Goal: Task Accomplishment & Management: Use online tool/utility

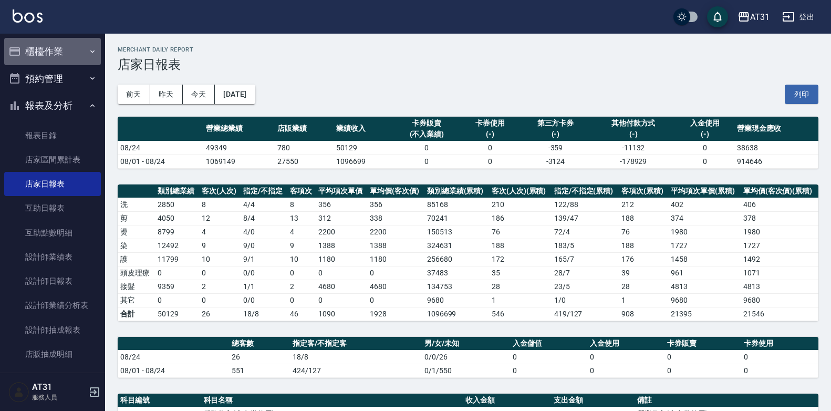
click at [78, 57] on button "櫃檯作業" at bounding box center [52, 51] width 97 height 27
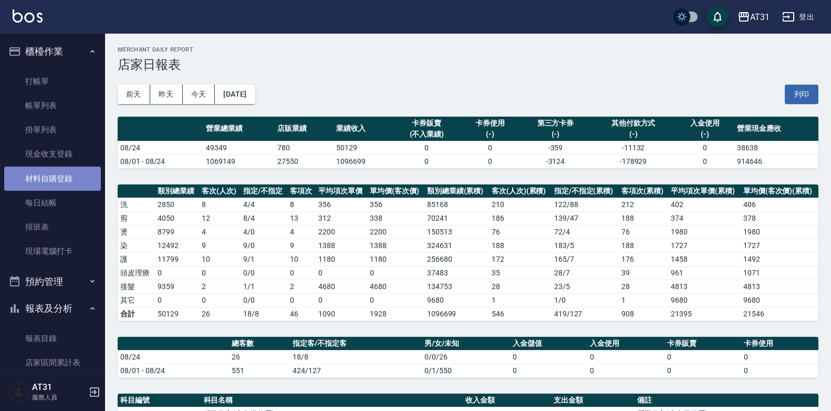
click at [59, 173] on link "材料自購登錄" at bounding box center [52, 178] width 97 height 24
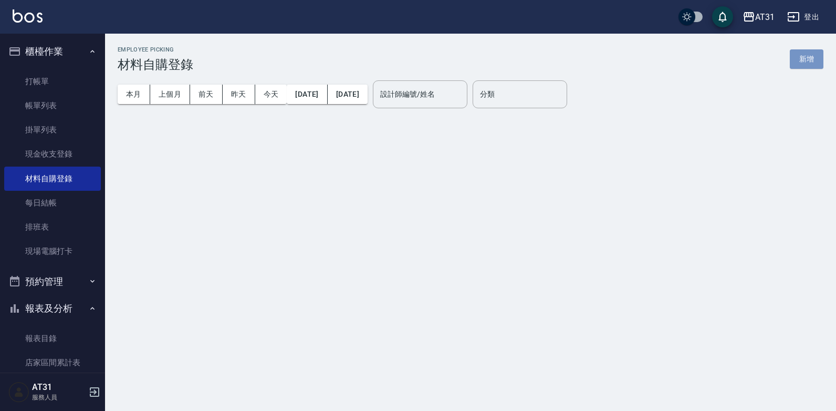
click at [806, 60] on button "新增" at bounding box center [807, 58] width 34 height 19
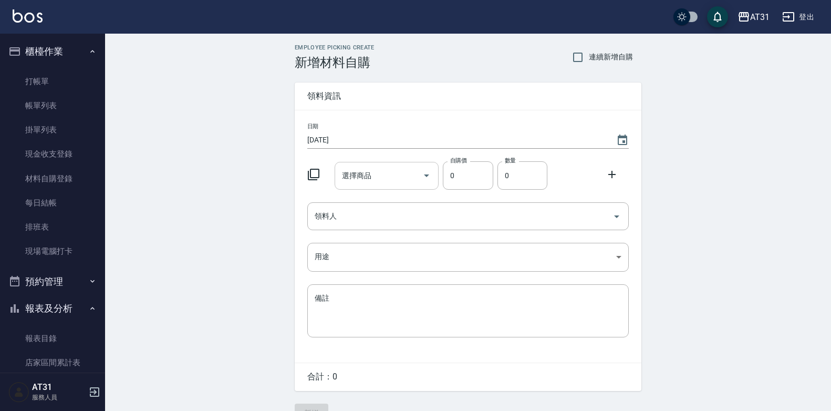
click at [412, 179] on input "選擇商品" at bounding box center [378, 175] width 79 height 18
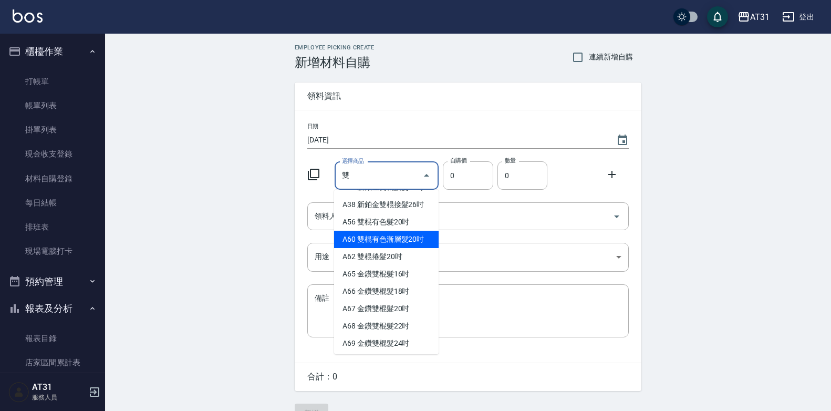
scroll to position [105, 0]
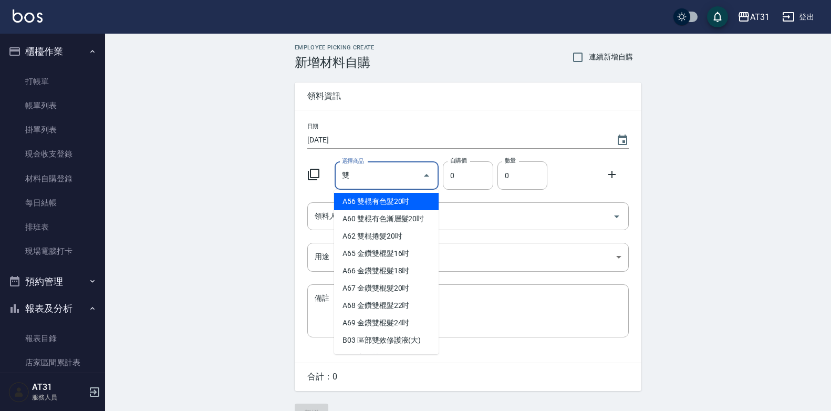
click at [397, 106] on li "A33 新鉑金雙棍接髮16吋" at bounding box center [386, 97] width 104 height 17
type input "新鉑金雙棍接髮16吋"
type input "1030"
type input "1"
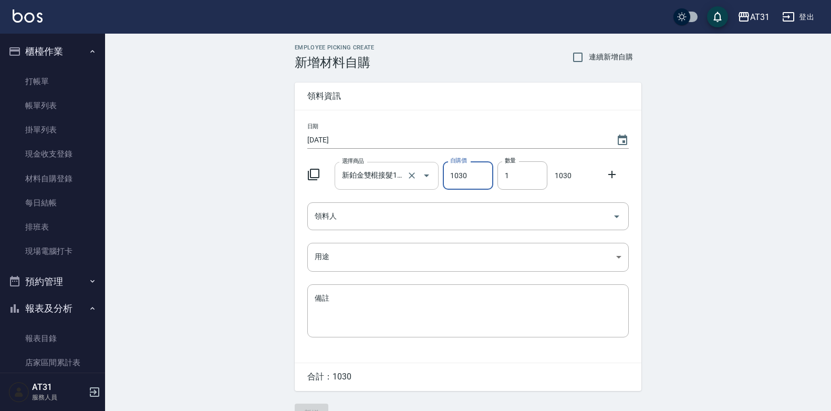
click at [396, 174] on input "新鉑金雙棍接髮16吋" at bounding box center [372, 175] width 66 height 18
type input "0"
click at [396, 173] on input "選擇商品" at bounding box center [378, 175] width 79 height 18
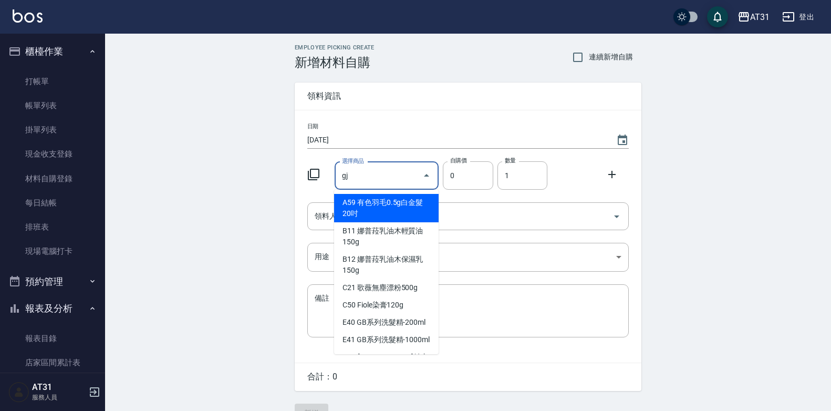
type input "g"
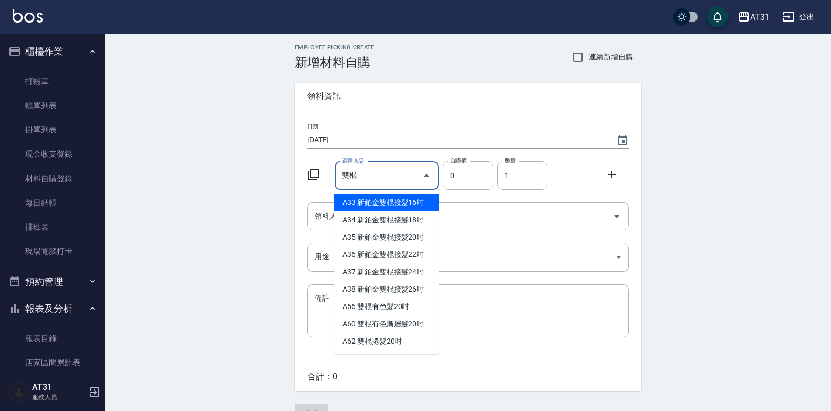
click at [398, 168] on input "雙棍" at bounding box center [378, 175] width 79 height 18
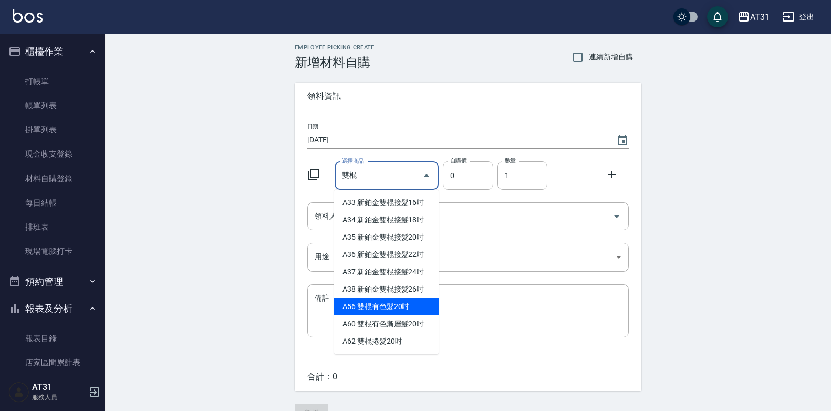
click at [389, 305] on li "A56 雙棍有色髮20吋" at bounding box center [386, 306] width 104 height 17
type input "雙棍有色髮20吋"
type input "560"
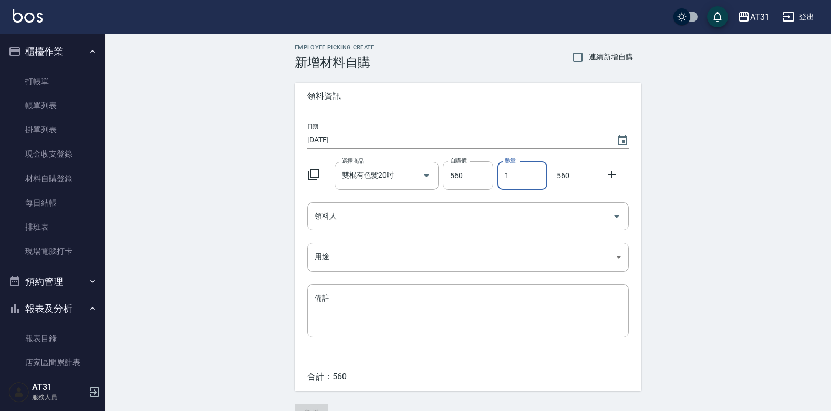
drag, startPoint x: 515, startPoint y: 174, endPoint x: 505, endPoint y: 174, distance: 10.0
click at [505, 174] on input "1" at bounding box center [522, 175] width 50 height 28
type input "7"
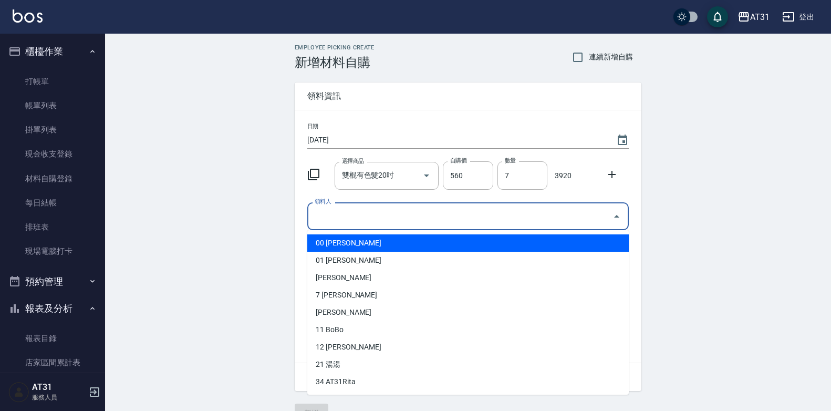
click at [556, 218] on input "領料人" at bounding box center [460, 216] width 296 height 18
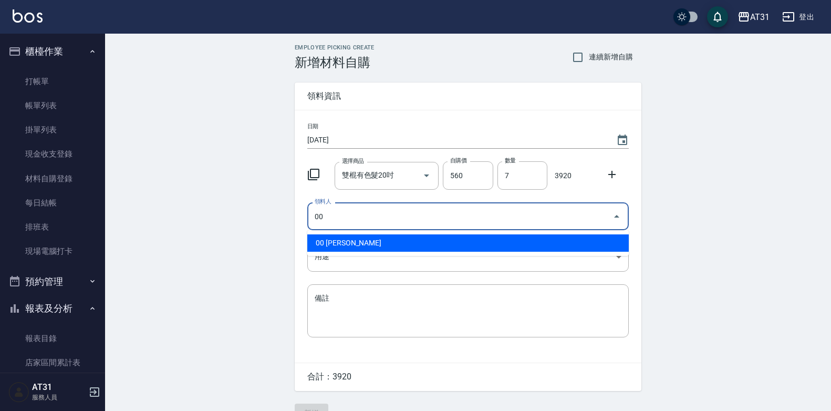
type input "00 [PERSON_NAME]"
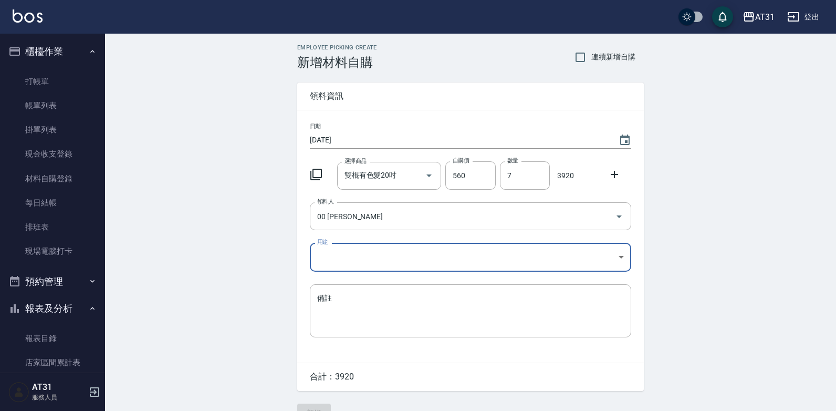
click at [418, 251] on body "AT31 登出 櫃檯作業 打帳單 帳單列表 掛單列表 現金收支登錄 材料自購登錄 每日結帳 排班表 現場電腦打卡 預約管理 預約管理 單日預約紀錄 單週預約紀…" at bounding box center [418, 216] width 836 height 433
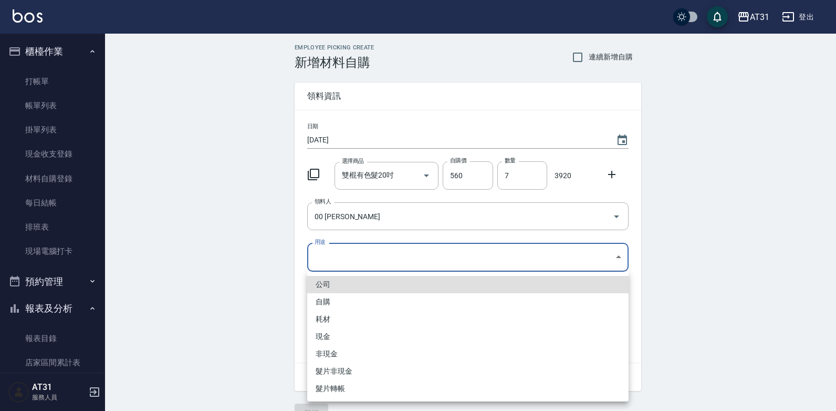
click at [343, 313] on li "耗材" at bounding box center [467, 318] width 321 height 17
type input "耗材"
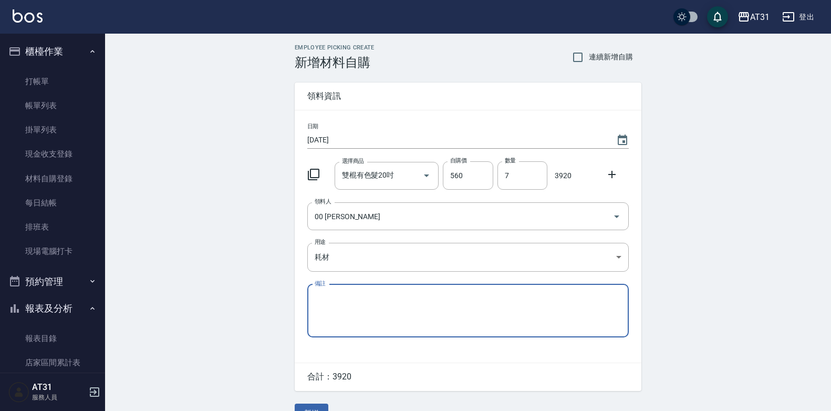
click at [418, 307] on textarea "備註" at bounding box center [467, 310] width 307 height 36
click at [342, 175] on input "雙棍有色髮20吋" at bounding box center [372, 175] width 66 height 18
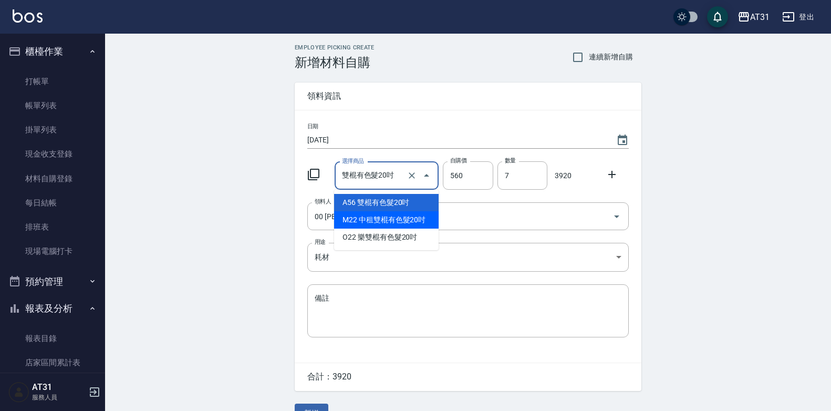
click at [372, 220] on li "M22 中租雙棍有色髮20吋" at bounding box center [386, 219] width 104 height 17
type input "中租雙棍有色髮20吋"
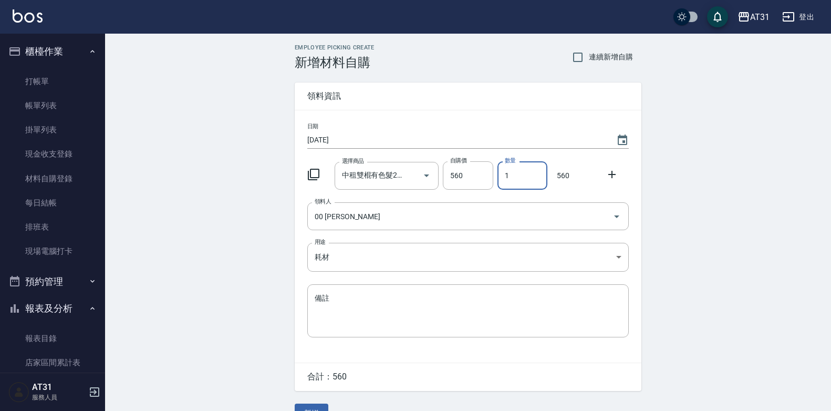
drag, startPoint x: 507, startPoint y: 170, endPoint x: 500, endPoint y: 170, distance: 6.8
click at [500, 170] on input "1" at bounding box center [522, 175] width 50 height 28
type input "7"
click at [375, 296] on textarea "備註" at bounding box center [467, 310] width 307 height 36
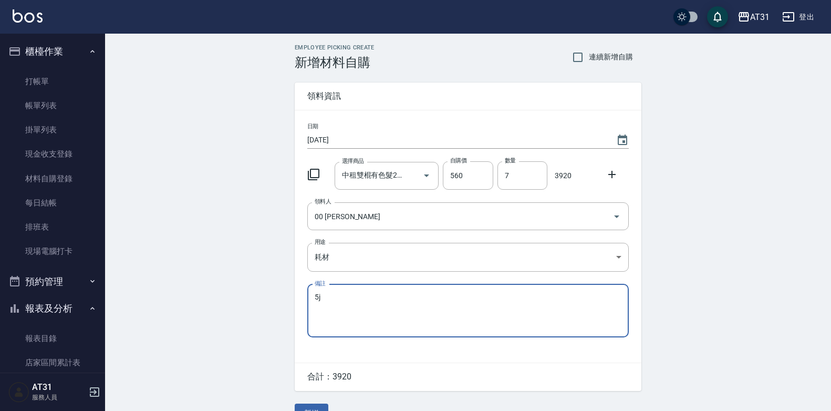
type textarea "5"
type textarea "ˊ"
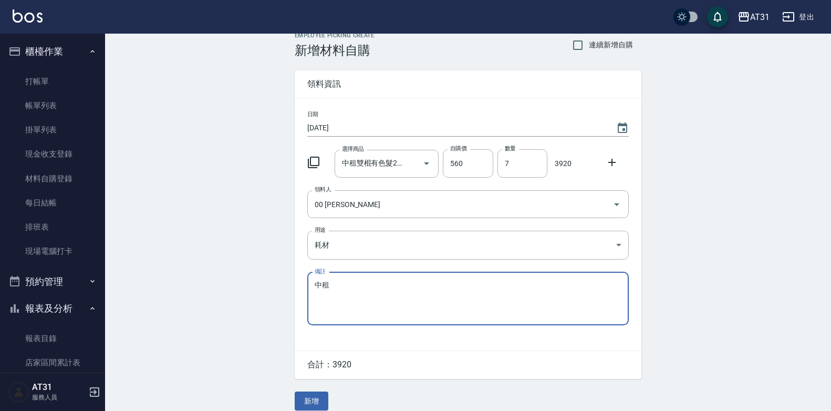
scroll to position [24, 0]
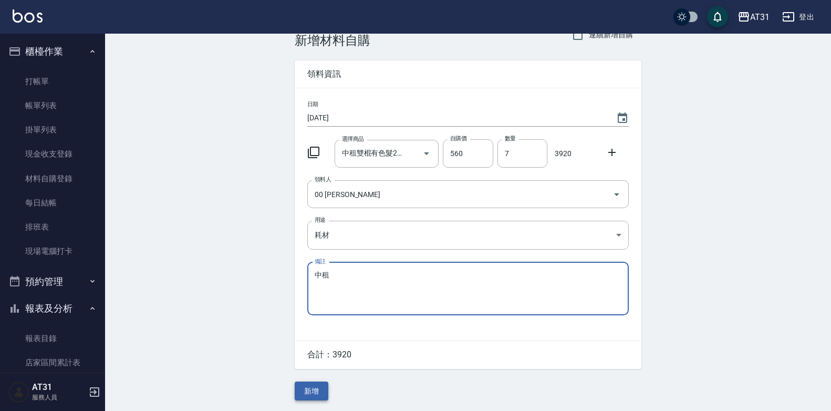
type textarea "中租"
click at [312, 388] on button "新增" at bounding box center [312, 390] width 34 height 19
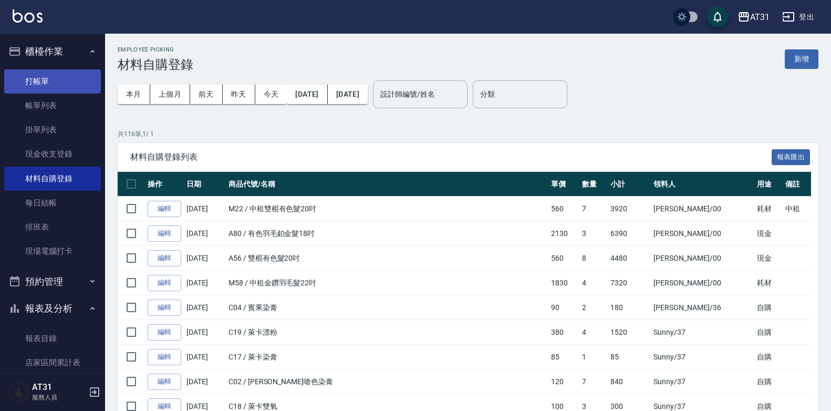
click at [30, 77] on link "打帳單" at bounding box center [52, 81] width 97 height 24
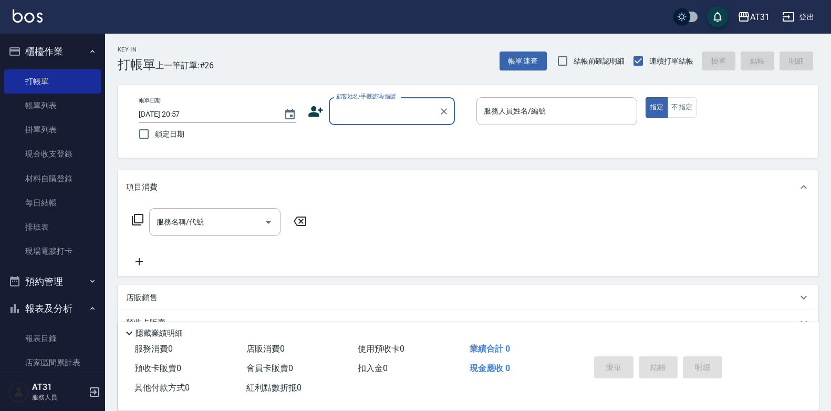
click at [402, 100] on div "顧客姓名/手機號碼/編號" at bounding box center [392, 111] width 126 height 28
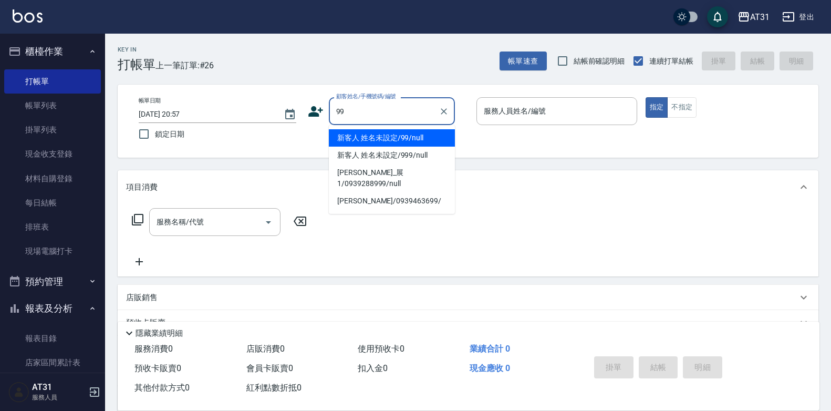
type input "新客人 姓名未設定/99/null"
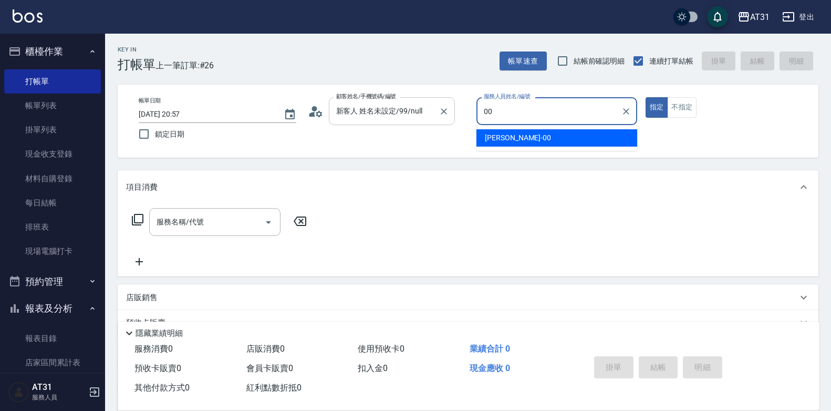
type input "[PERSON_NAME]-00"
type button "true"
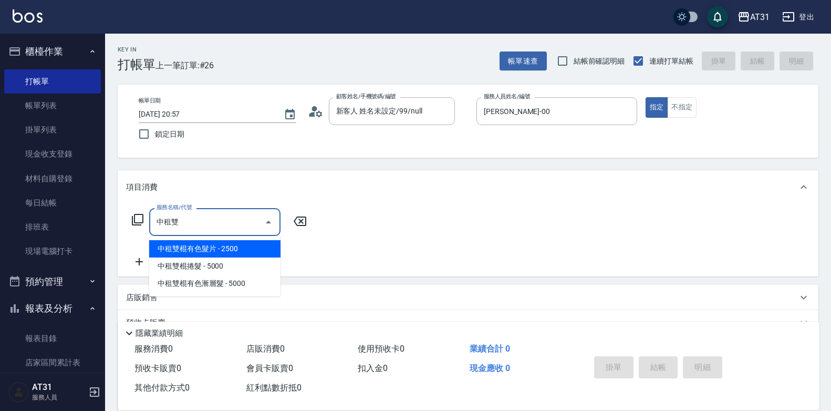
click at [220, 217] on input "中租雙" at bounding box center [207, 222] width 106 height 18
click at [234, 245] on span "中租雙棍有色髮片 - 2500" at bounding box center [214, 248] width 131 height 17
type input "中租雙棍有色髮片(928)"
type input "250"
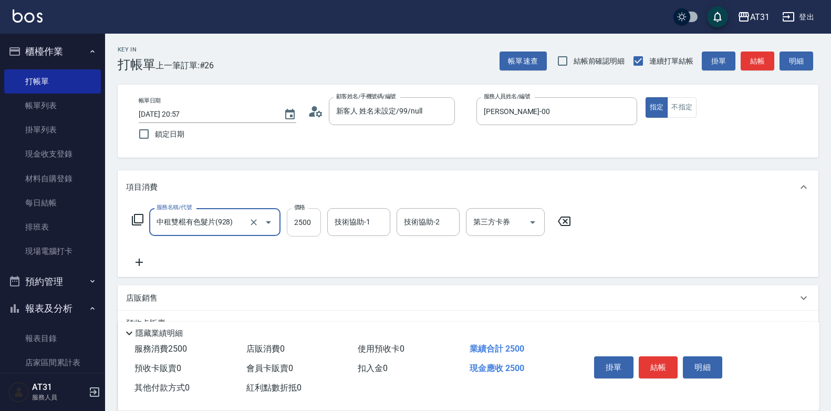
type input "中租雙棍有色髮片(928)"
click at [307, 225] on input "2500" at bounding box center [304, 222] width 34 height 28
type input "0"
type input "130"
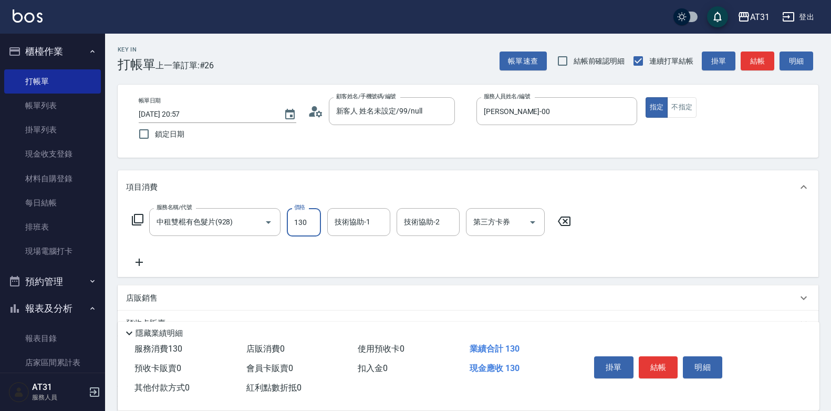
type input "1308"
type input "1300"
type input "13080"
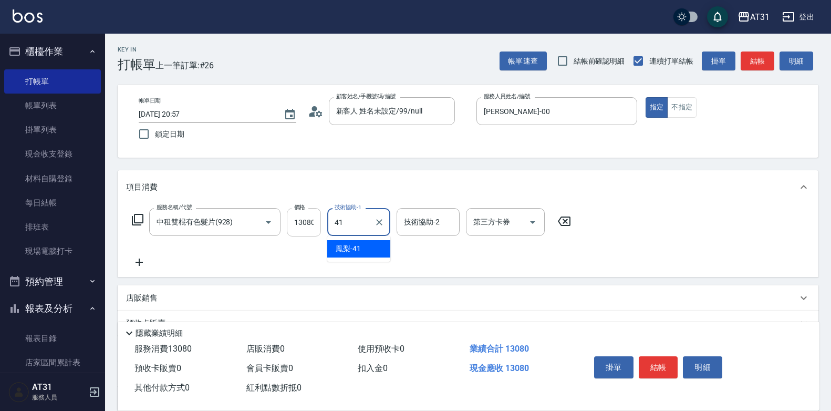
type input "鳳梨-41"
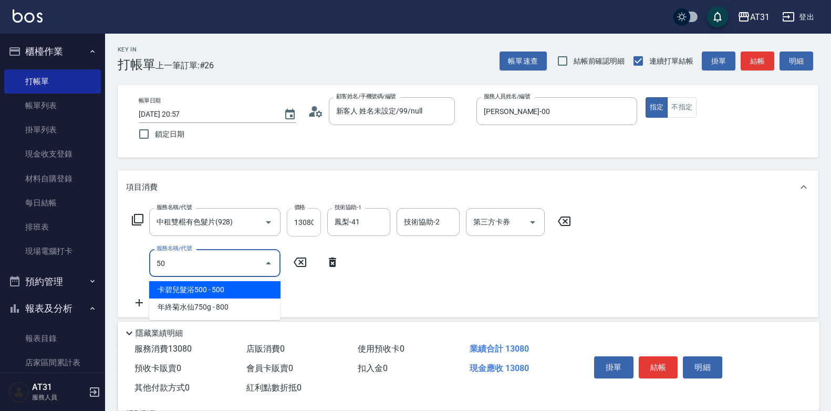
type input "501"
type input "1460"
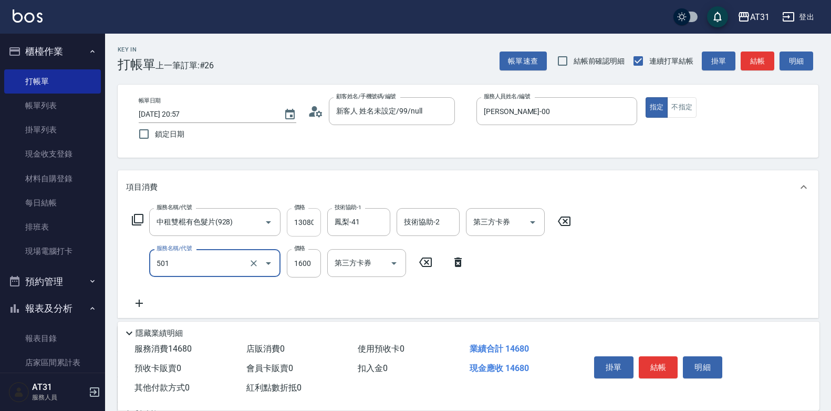
type input "染髮(501)"
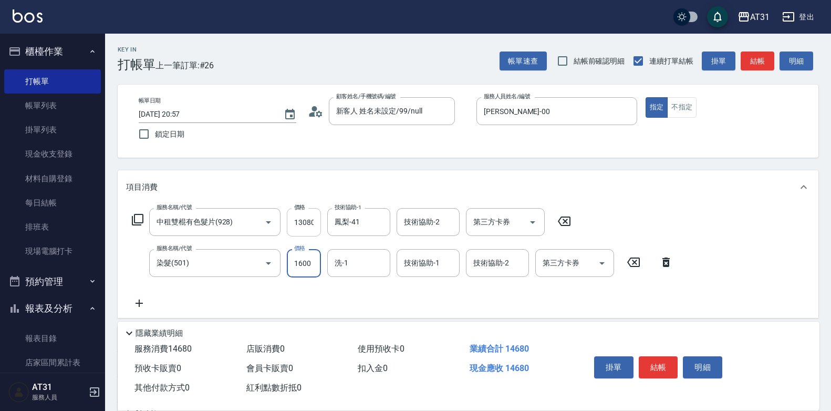
type input "1"
type input "1300"
type input "100"
type input "1310"
type input "1000"
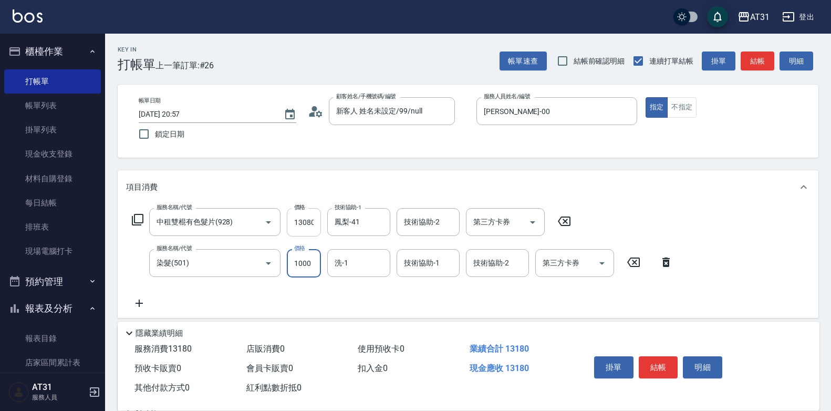
type input "1400"
type input "1000"
type input "鳳梨-41"
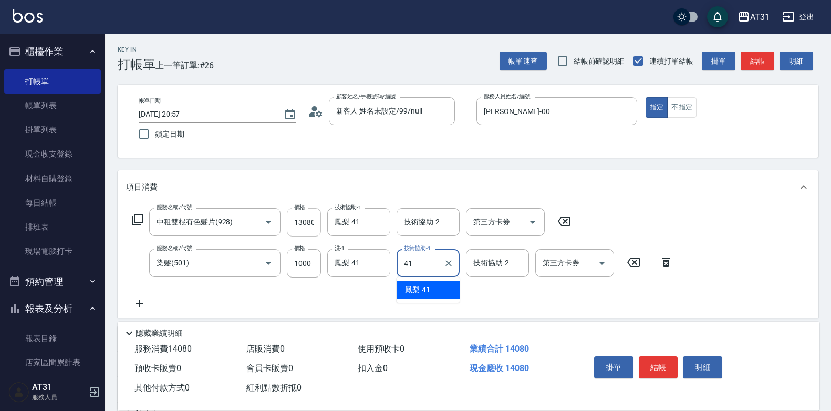
type input "鳳梨-41"
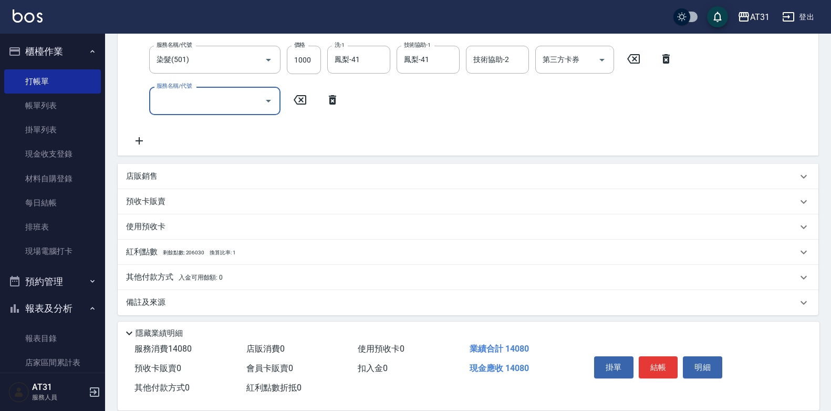
scroll to position [208, 0]
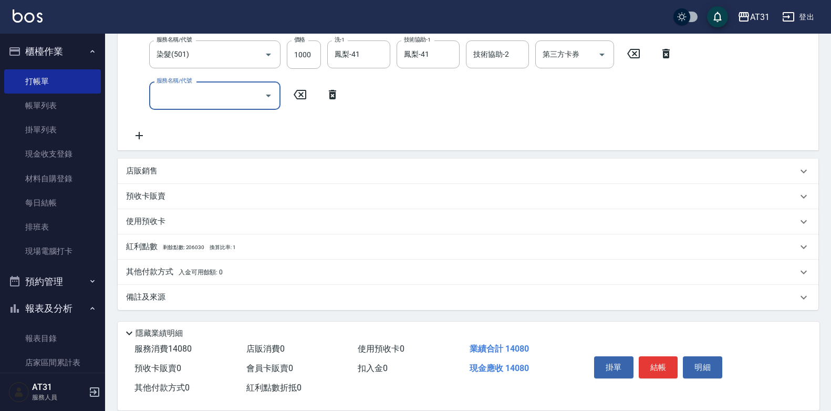
click at [204, 271] on span "入金可用餘額: 0" at bounding box center [201, 271] width 45 height 7
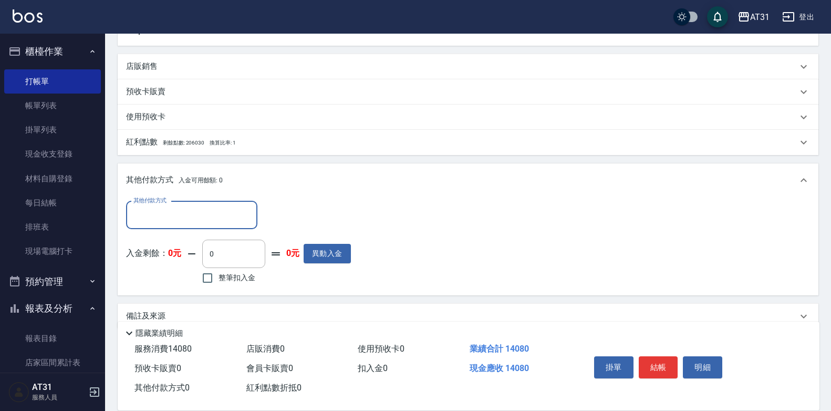
scroll to position [0, 0]
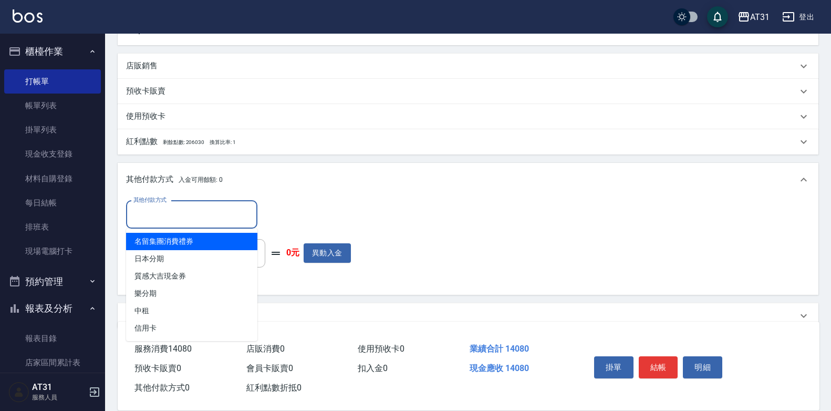
click at [183, 222] on input "其他付款方式" at bounding box center [192, 214] width 122 height 18
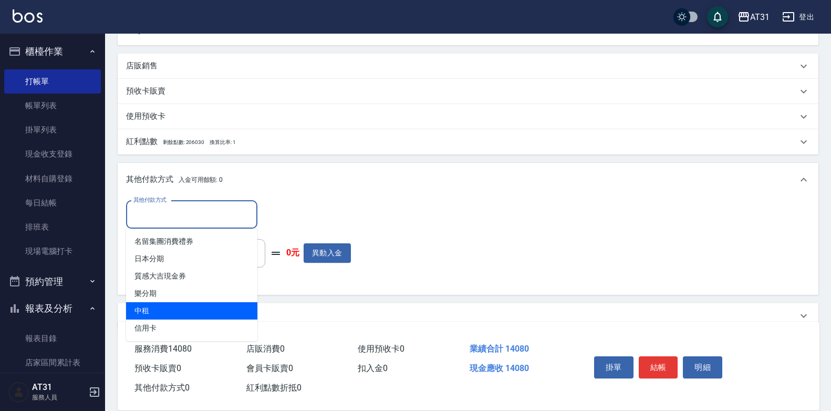
click at [181, 309] on span "中租" at bounding box center [191, 310] width 131 height 17
type input "中租"
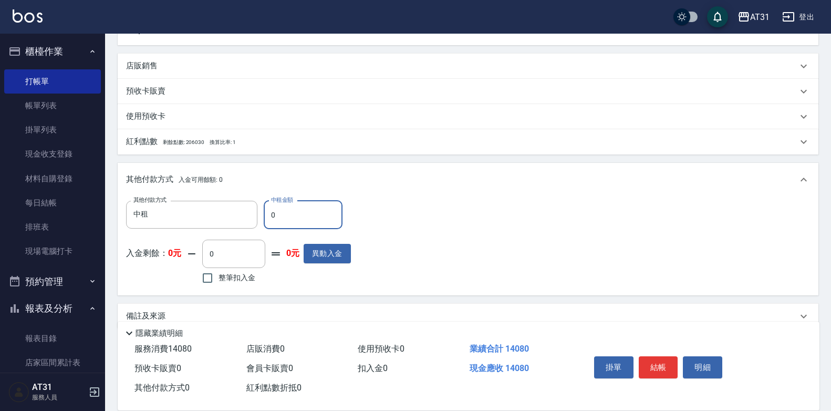
drag, startPoint x: 285, startPoint y: 216, endPoint x: 267, endPoint y: 208, distance: 19.3
click at [267, 208] on input "0" at bounding box center [303, 215] width 79 height 28
type input "17"
type input "1390"
type input "170"
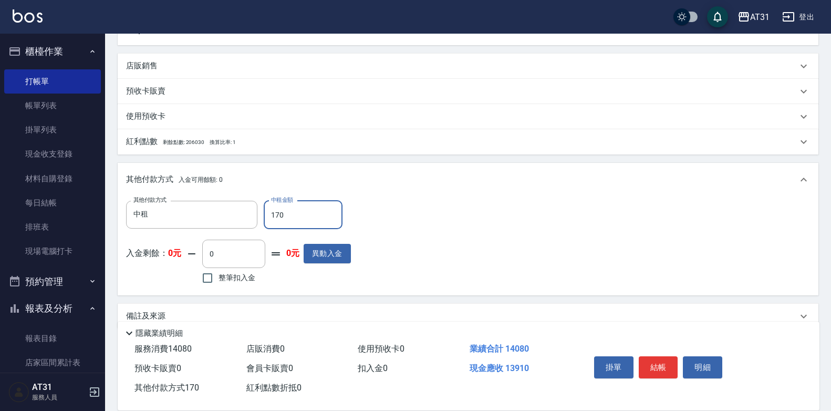
type input "1230"
type input "1708"
type input "1390"
type input "17"
type input "1400"
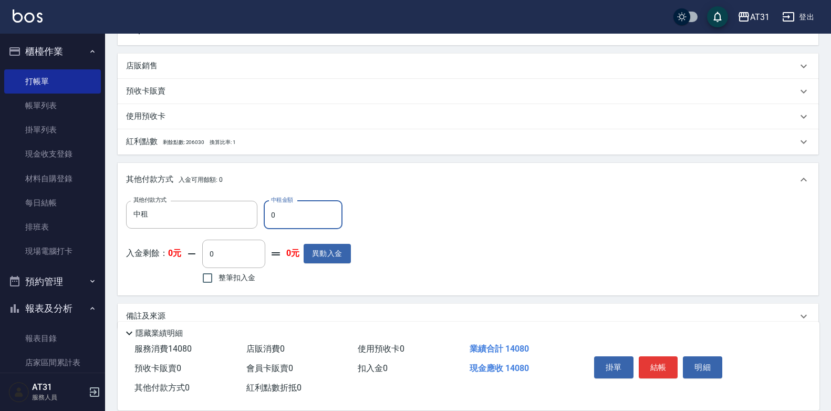
type input "11"
type input "1390"
type input "114"
type input "1290"
type input "1140"
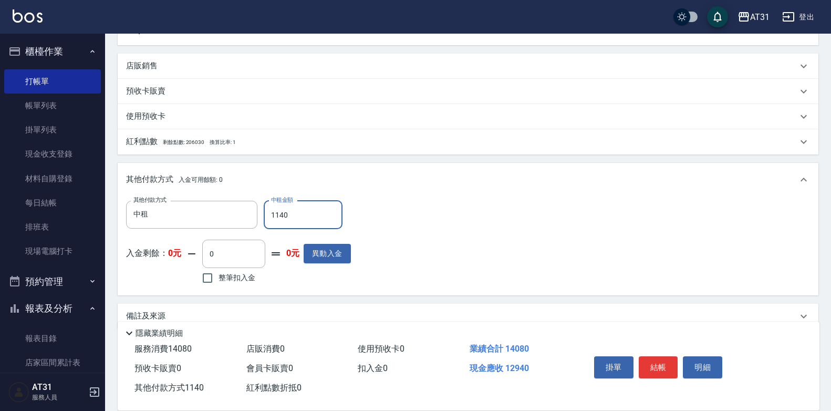
type input "260"
type input "1140"
type input "1290"
type input "114"
type input "1390"
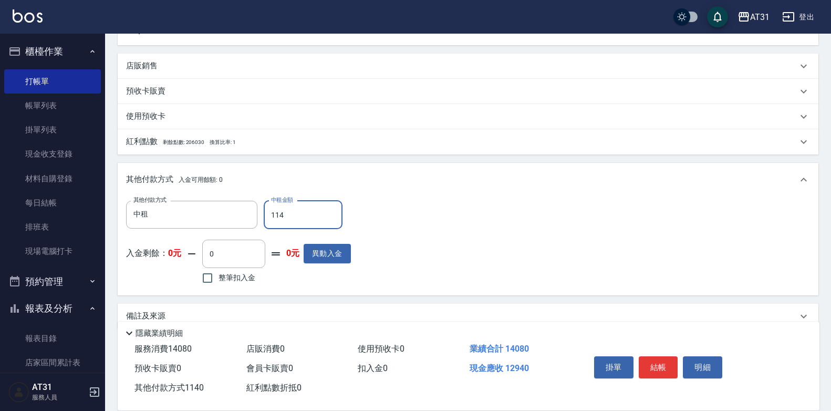
type input "11"
type input "1400"
type input "14"
type input "1390"
type input "140"
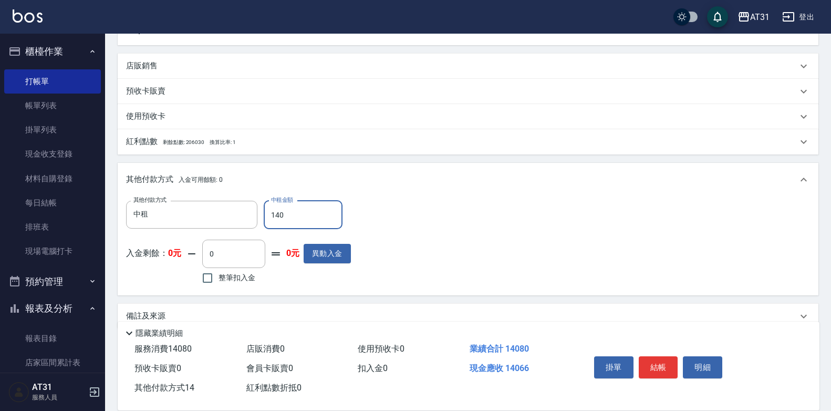
type input "1260"
type input "1408"
type input "0"
type input "14080"
click at [669, 362] on button "結帳" at bounding box center [657, 367] width 39 height 22
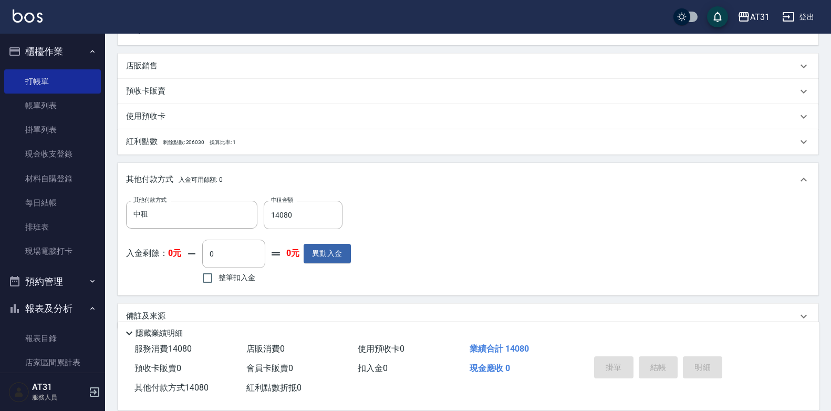
type input "[DATE] 20:59"
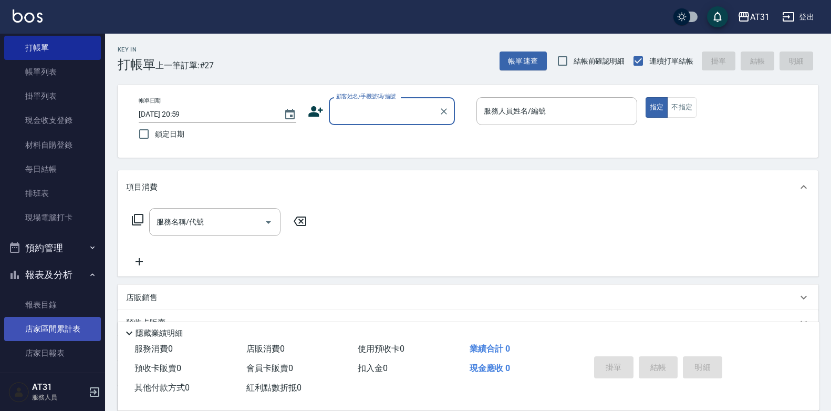
scroll to position [53, 0]
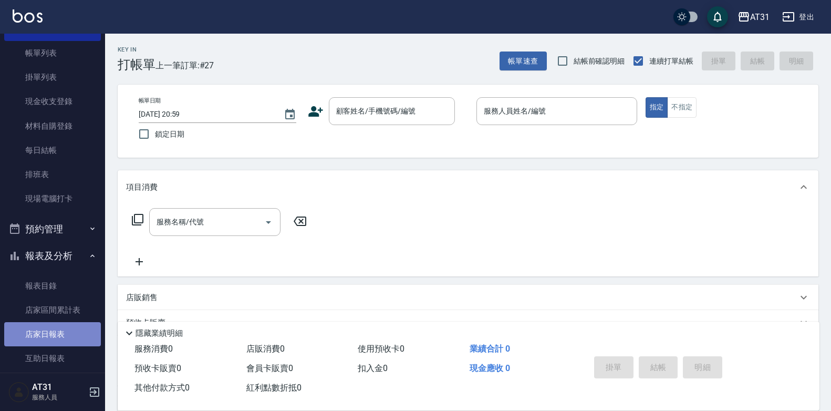
click at [76, 338] on link "店家日報表" at bounding box center [52, 334] width 97 height 24
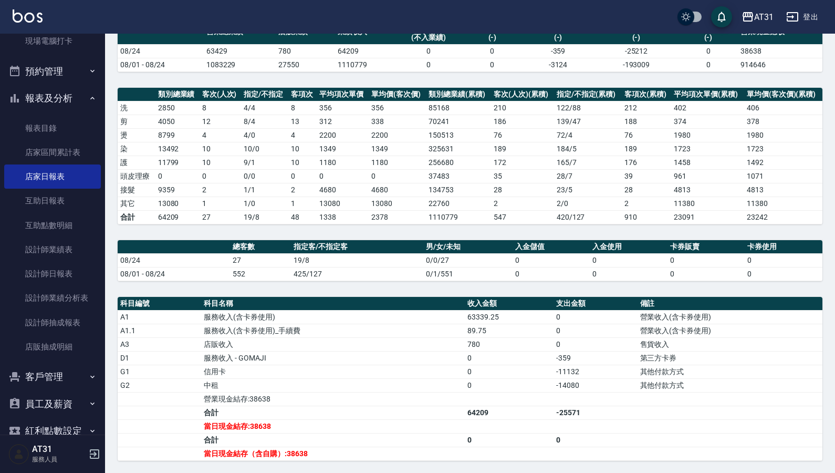
scroll to position [100, 0]
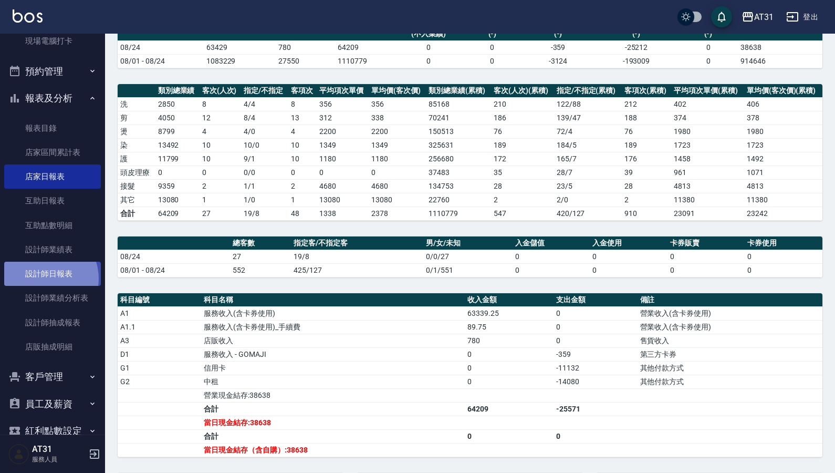
click at [44, 278] on link "設計師日報表" at bounding box center [52, 273] width 97 height 24
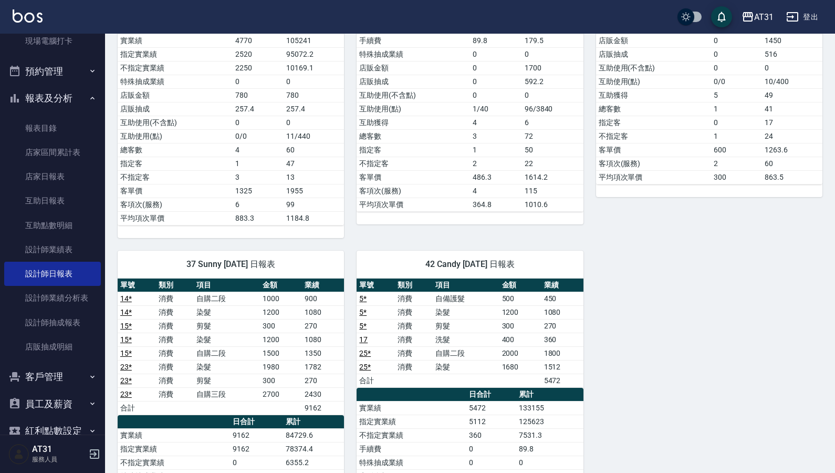
scroll to position [799, 0]
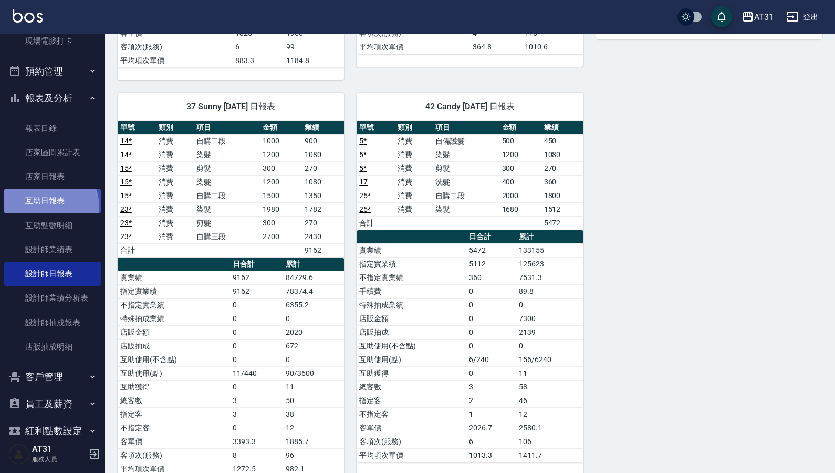
click at [43, 207] on link "互助日報表" at bounding box center [52, 200] width 97 height 24
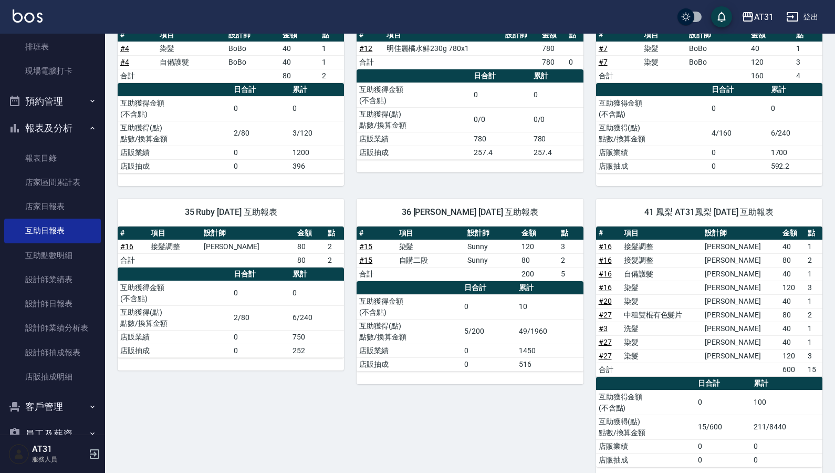
scroll to position [8, 0]
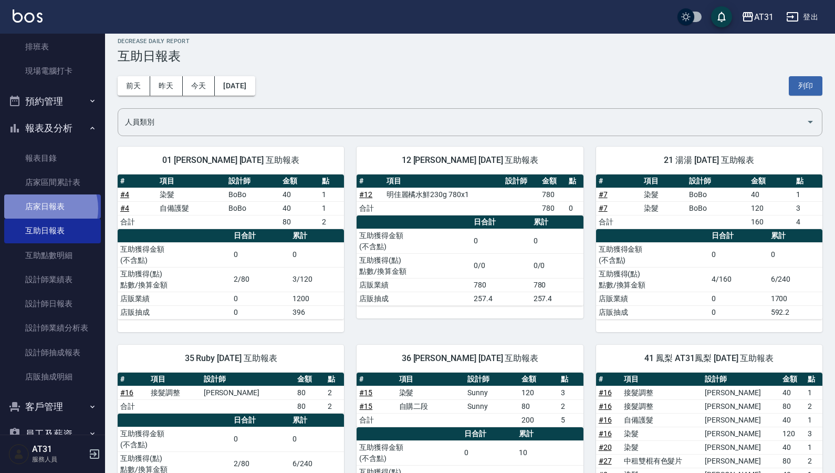
click at [43, 208] on link "店家日報表" at bounding box center [52, 206] width 97 height 24
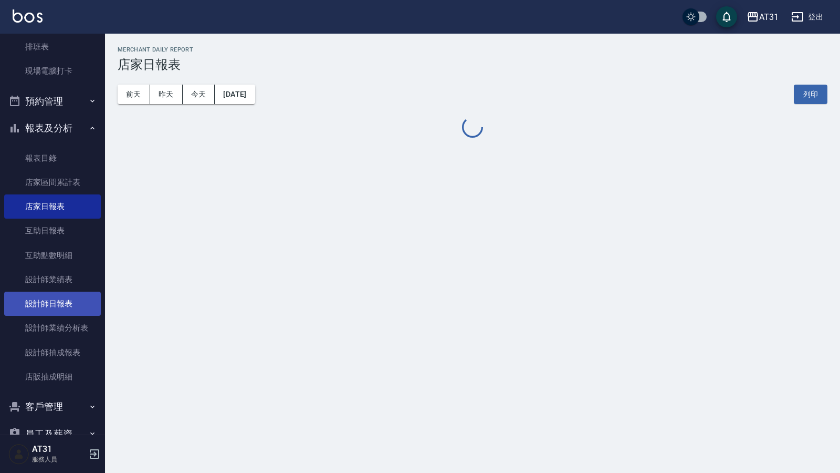
click at [60, 299] on link "設計師日報表" at bounding box center [52, 303] width 97 height 24
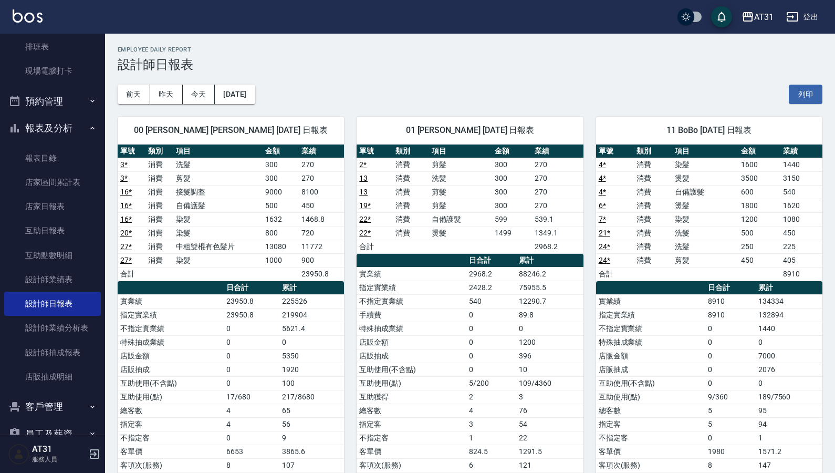
drag, startPoint x: 538, startPoint y: 0, endPoint x: 500, endPoint y: 68, distance: 78.0
drag, startPoint x: 500, startPoint y: 68, endPoint x: 475, endPoint y: 77, distance: 27.2
drag, startPoint x: 475, startPoint y: 77, endPoint x: 426, endPoint y: 90, distance: 49.9
click at [426, 90] on div "[DATE] [DATE] [DATE] [DATE] 列印" at bounding box center [470, 94] width 705 height 45
drag, startPoint x: 421, startPoint y: 81, endPoint x: 400, endPoint y: 77, distance: 20.9
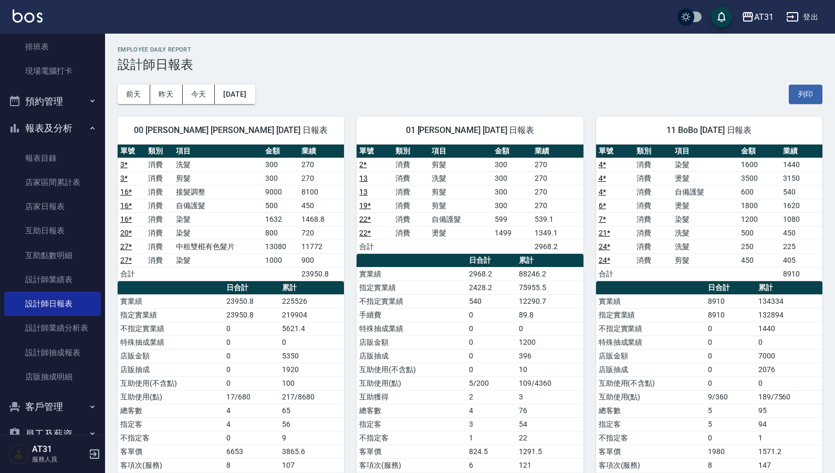
drag, startPoint x: 400, startPoint y: 77, endPoint x: 365, endPoint y: 89, distance: 37.2
click at [365, 89] on div "[DATE] [DATE] [DATE] [DATE] 列印" at bounding box center [470, 94] width 705 height 45
